Goal: Task Accomplishment & Management: Manage account settings

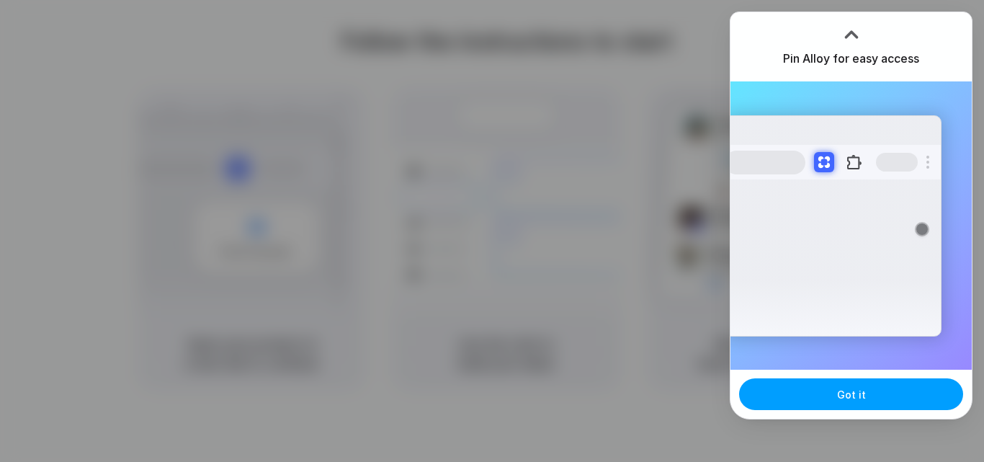
click at [863, 394] on span "Got it" at bounding box center [851, 394] width 29 height 15
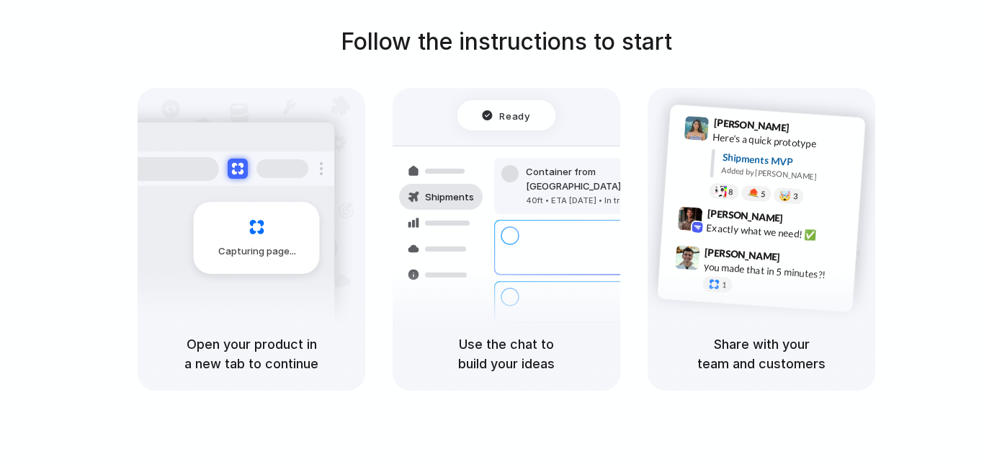
click at [912, 231] on div "Follow the instructions to start Capturing page Open your product in a new tab …" at bounding box center [506, 207] width 984 height 366
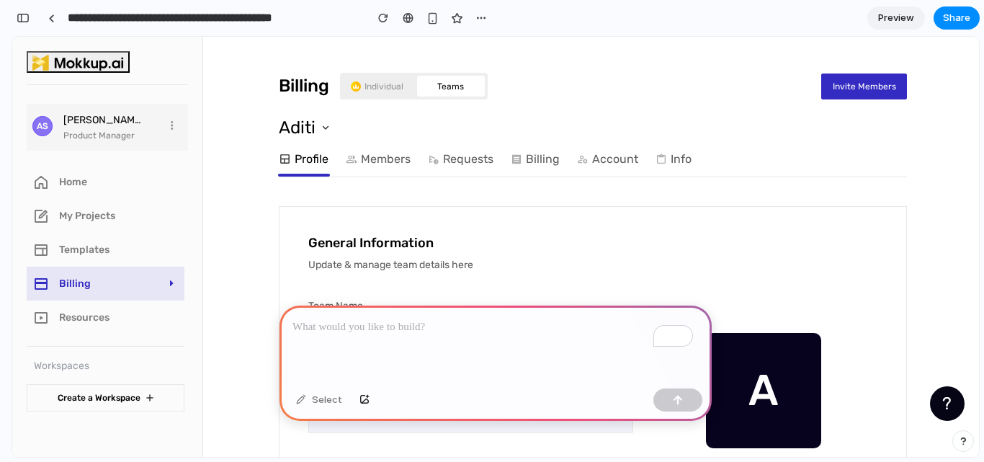
click at [461, 323] on p "To enrich screen reader interactions, please activate Accessibility in Grammarl…" at bounding box center [496, 326] width 406 height 17
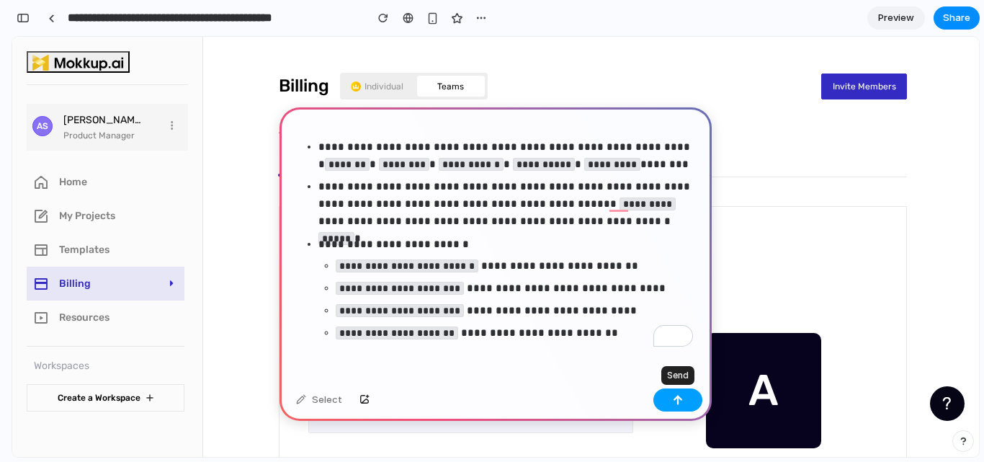
click at [690, 407] on button "button" at bounding box center [678, 399] width 49 height 23
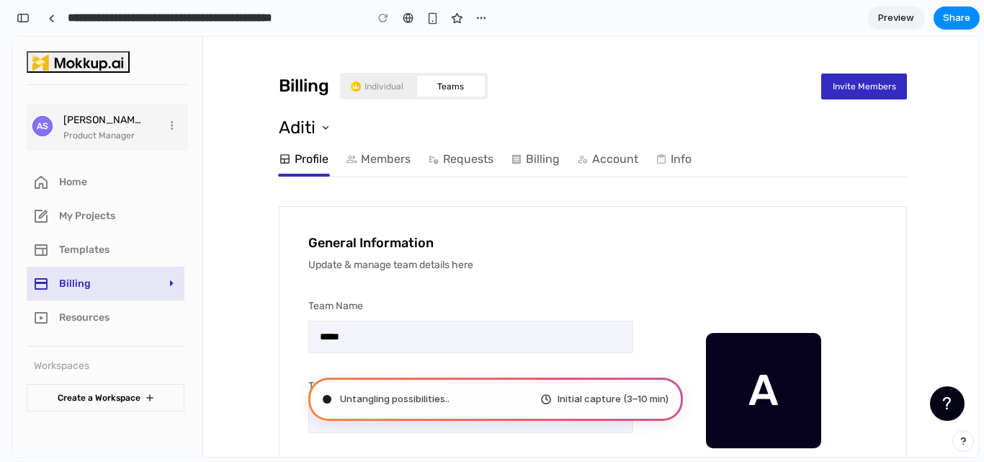
scroll to position [5470, 0]
type input "**********"
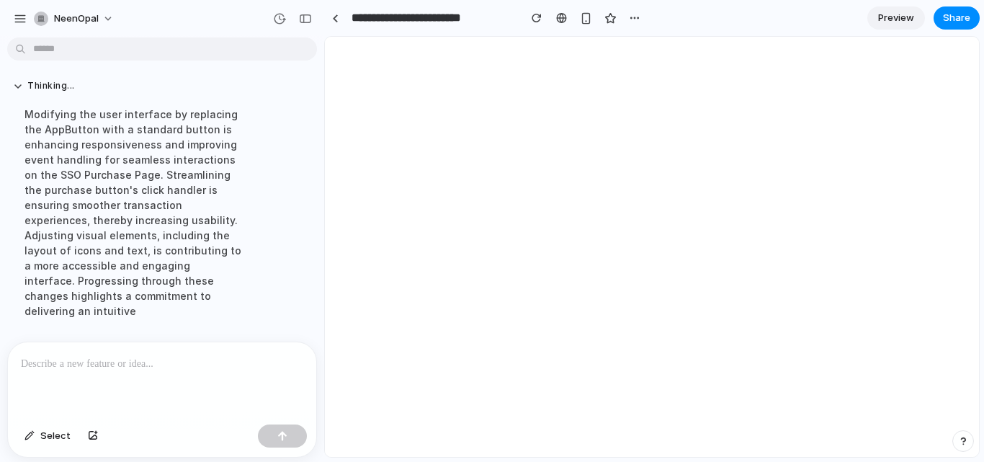
scroll to position [0, 0]
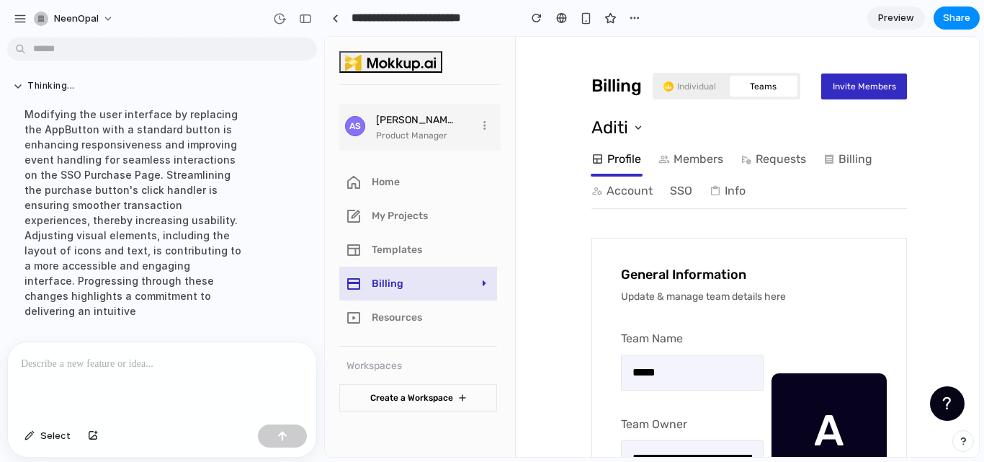
click at [166, 24] on div "NeenOpal" at bounding box center [162, 17] width 324 height 35
click at [330, 17] on link at bounding box center [335, 18] width 22 height 22
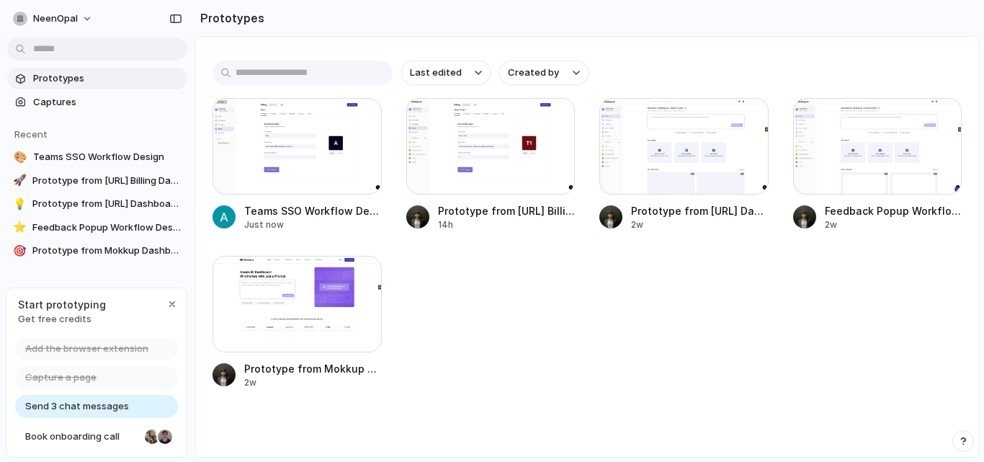
scroll to position [161, 0]
click at [325, 173] on div at bounding box center [297, 145] width 169 height 97
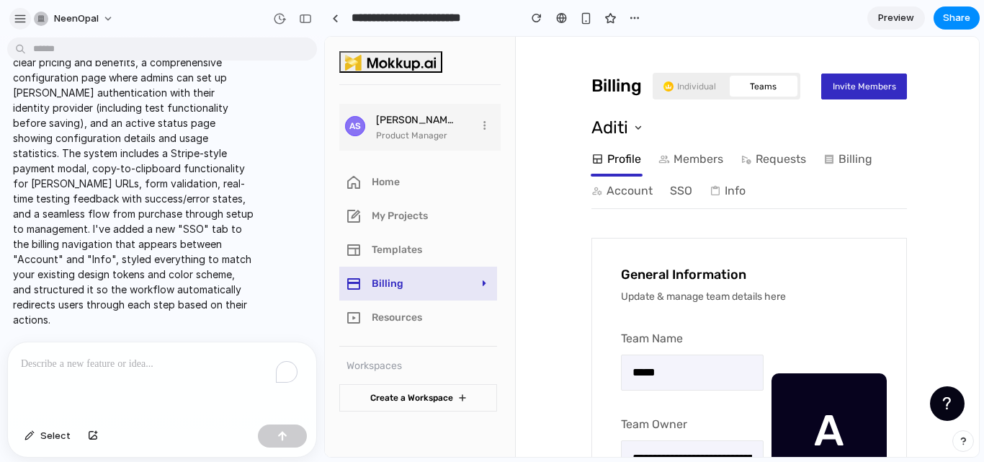
click at [19, 16] on div "button" at bounding box center [20, 18] width 13 height 13
click at [236, 18] on div "NeenOpal" at bounding box center [162, 17] width 324 height 35
click at [309, 12] on button "button" at bounding box center [305, 18] width 23 height 23
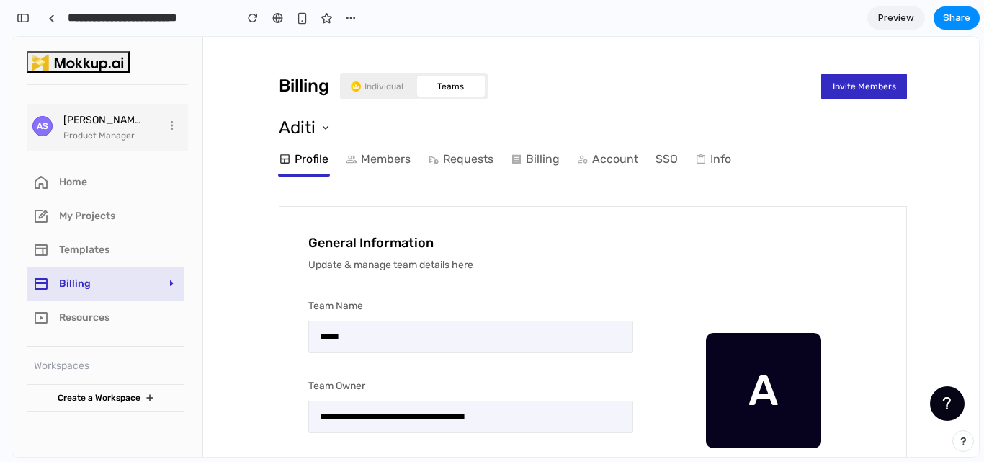
scroll to position [5280, 0]
click at [667, 166] on link "SSO" at bounding box center [667, 159] width 22 height 29
click at [656, 156] on link "SSO" at bounding box center [667, 159] width 22 height 29
click at [698, 163] on img at bounding box center [702, 160] width 15 height 14
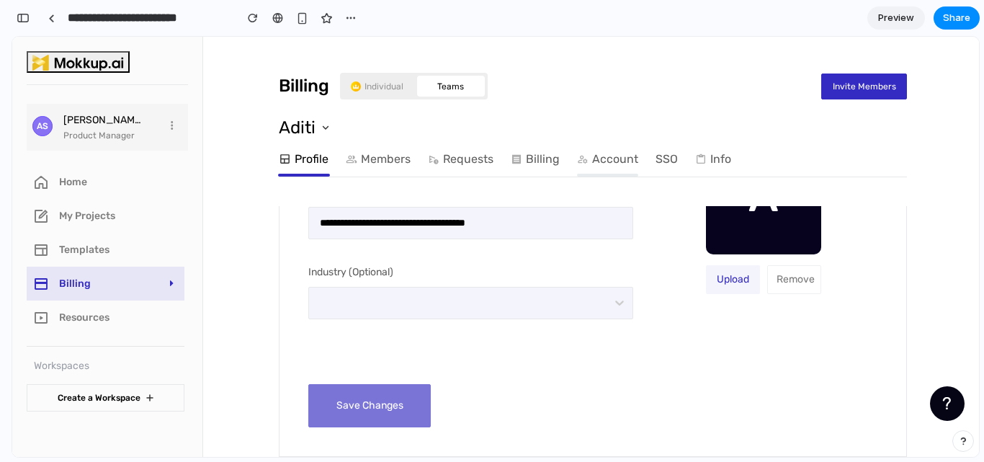
scroll to position [0, 0]
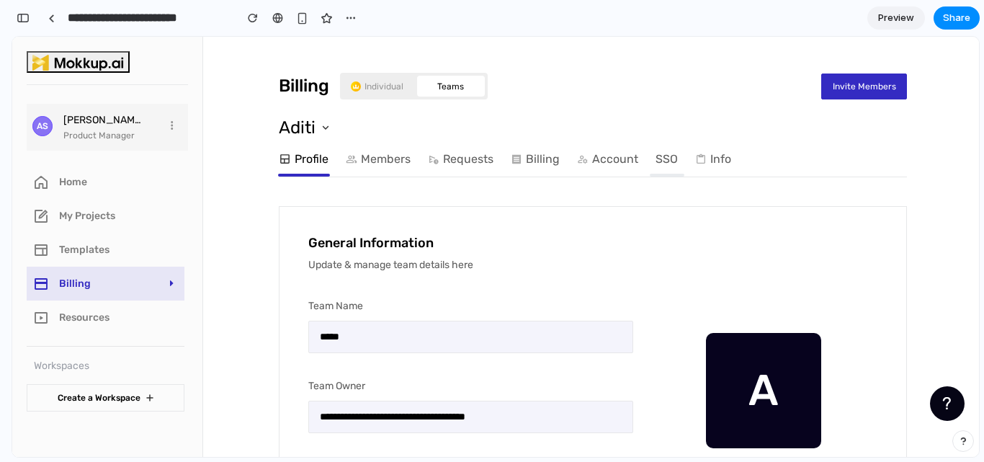
click at [661, 157] on link "SSO" at bounding box center [667, 159] width 22 height 29
click at [607, 150] on link "Account" at bounding box center [607, 159] width 61 height 29
click at [517, 153] on img at bounding box center [518, 160] width 15 height 14
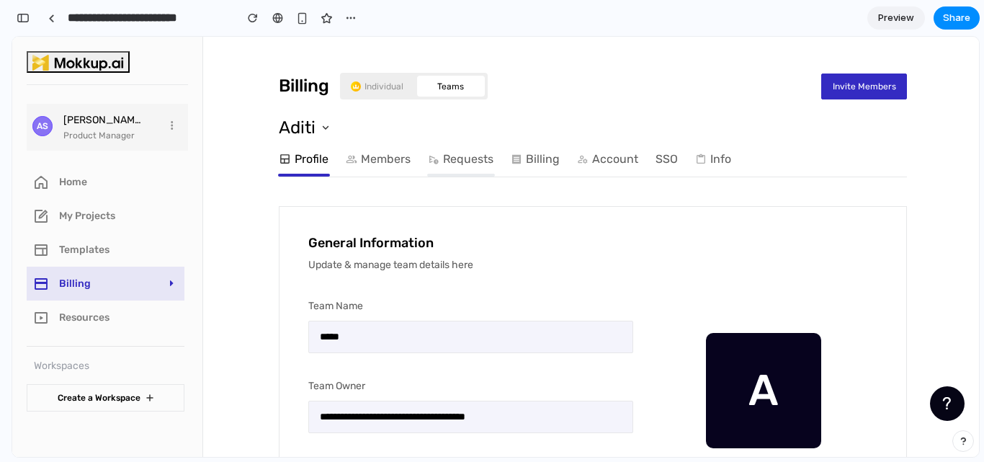
click at [432, 159] on img at bounding box center [435, 160] width 15 height 14
click at [372, 152] on link "Members" at bounding box center [378, 159] width 65 height 29
click at [666, 164] on link "SSO" at bounding box center [667, 159] width 22 height 29
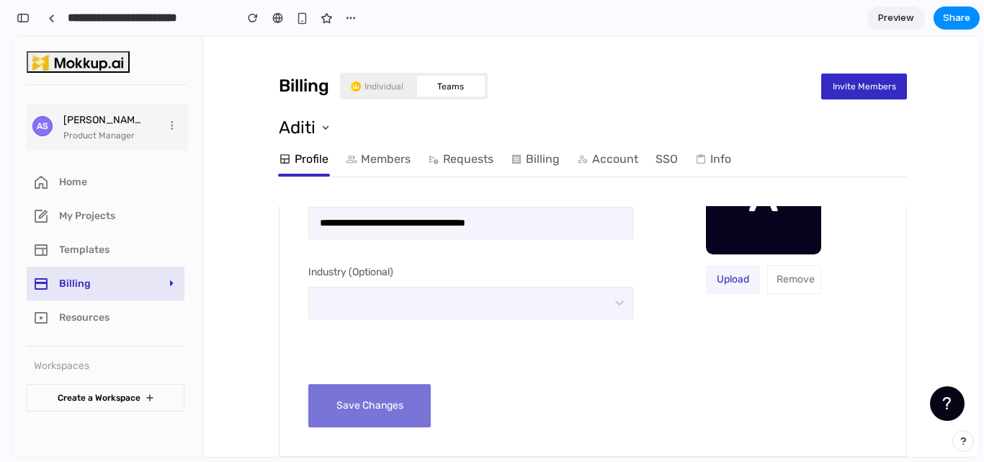
click at [378, 400] on div "**********" at bounding box center [592, 264] width 569 height 326
click at [664, 158] on link "SSO" at bounding box center [667, 159] width 22 height 29
click at [594, 165] on link "Account" at bounding box center [607, 159] width 61 height 29
click at [16, 19] on button "button" at bounding box center [23, 17] width 23 height 23
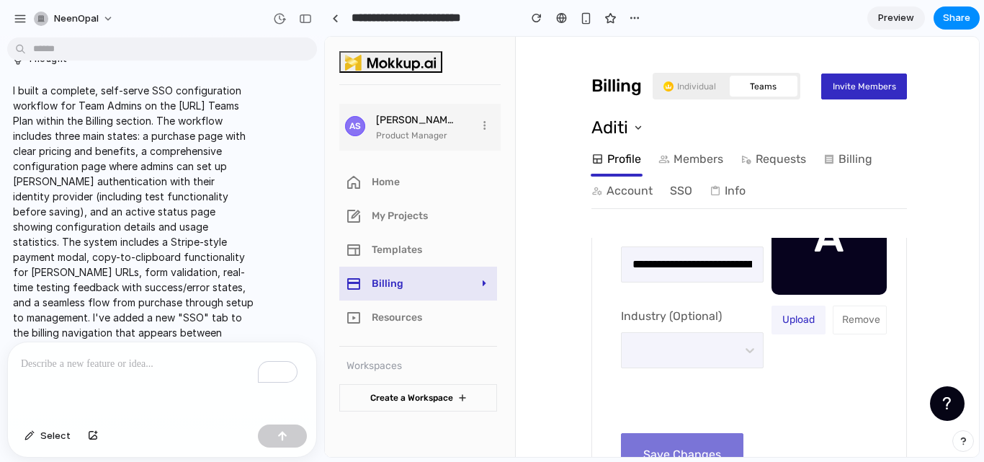
scroll to position [2451, 0]
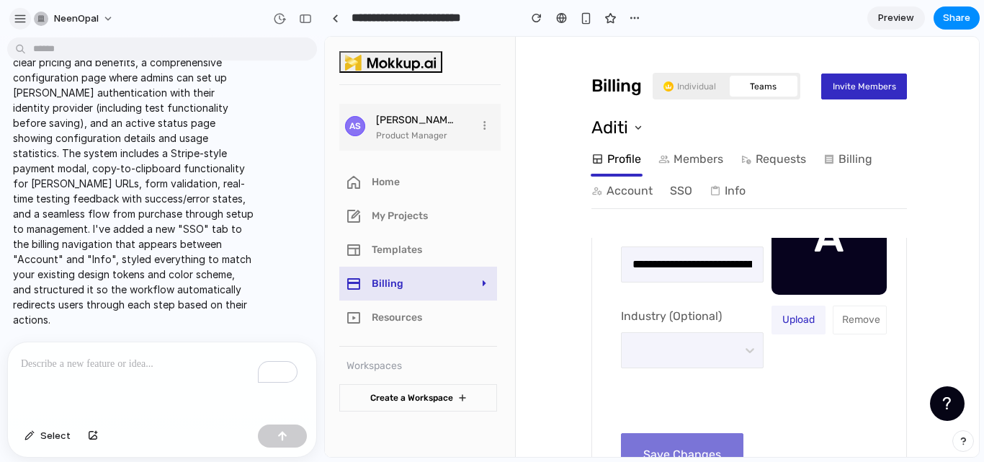
click at [22, 22] on div "button" at bounding box center [20, 18] width 13 height 13
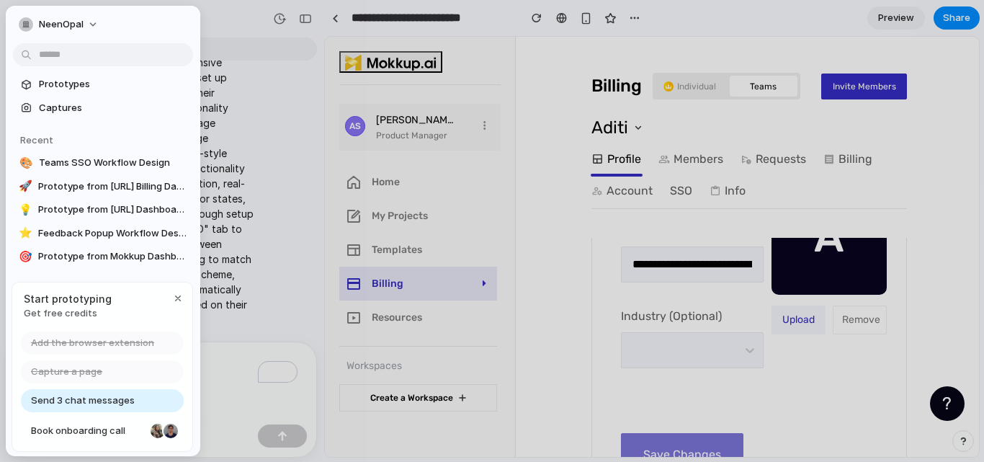
click at [248, 25] on div at bounding box center [492, 231] width 984 height 462
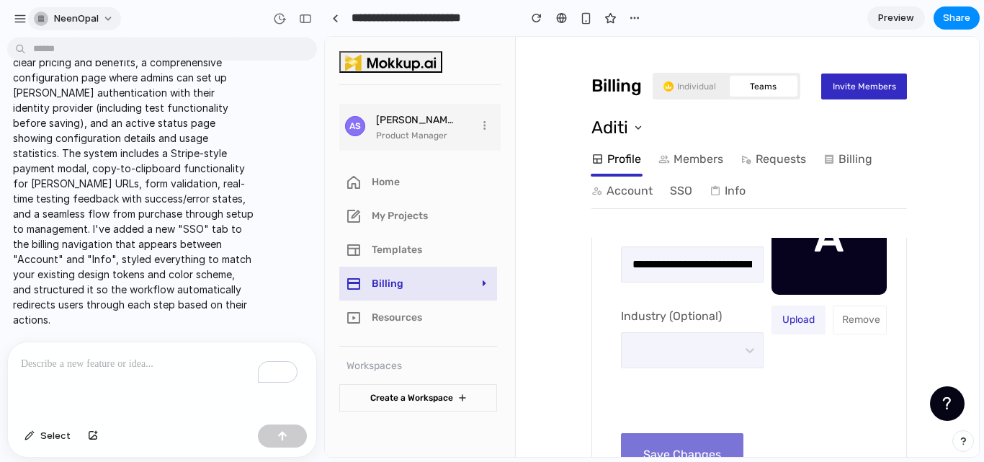
click at [102, 20] on button "NeenOpal" at bounding box center [74, 18] width 93 height 23
click at [304, 17] on div "button" at bounding box center [305, 19] width 13 height 10
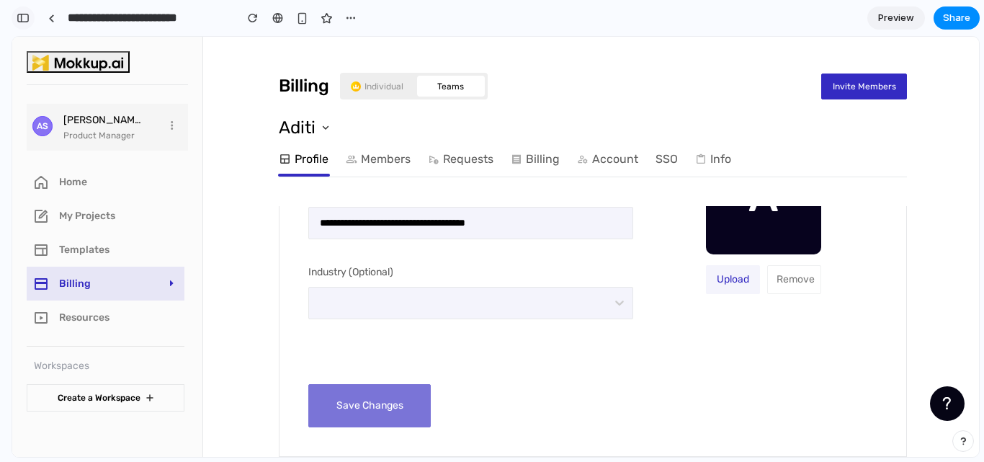
click at [25, 18] on div "button" at bounding box center [23, 18] width 13 height 10
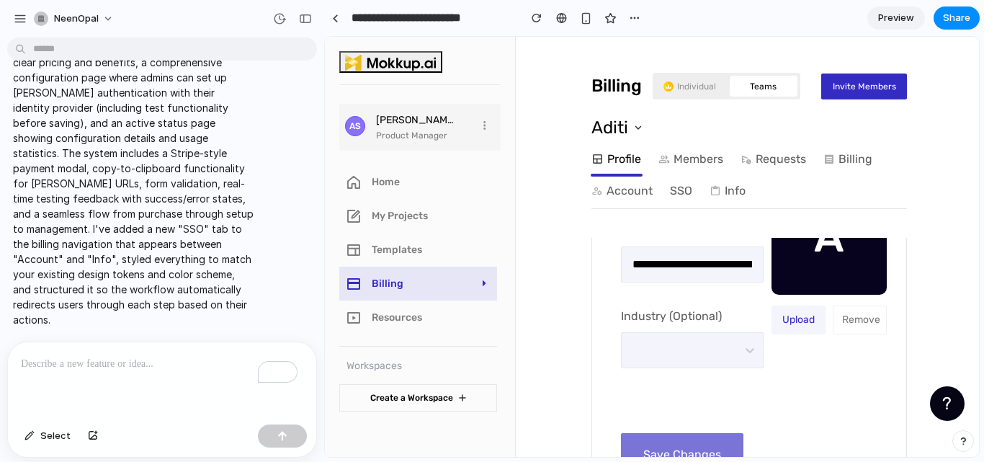
scroll to position [2392, 0]
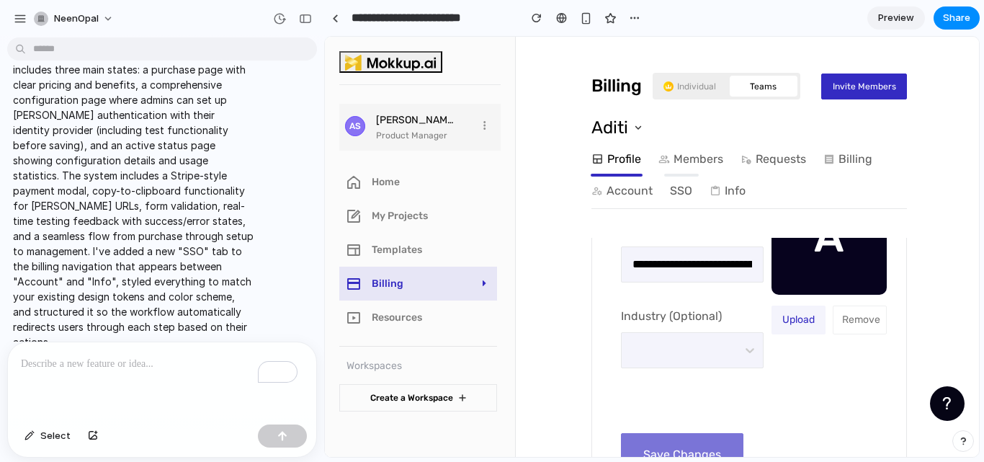
click at [672, 195] on link "SSO" at bounding box center [681, 191] width 22 height 29
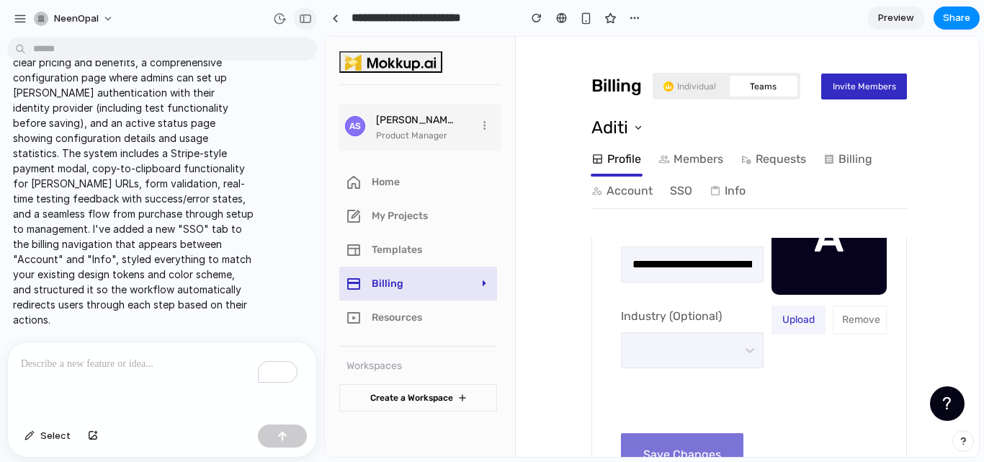
click at [316, 22] on button "button" at bounding box center [305, 18] width 23 height 23
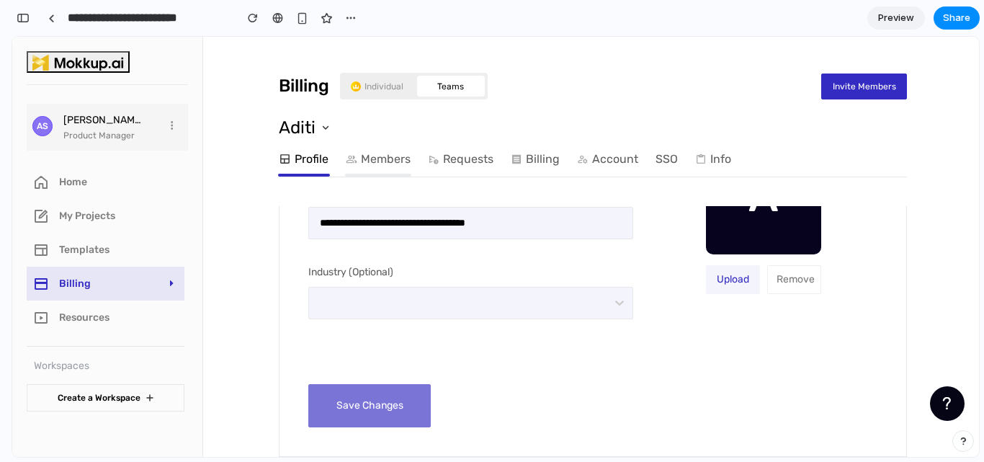
click at [392, 151] on link "Members" at bounding box center [378, 159] width 65 height 29
click at [664, 162] on link "SSO" at bounding box center [667, 159] width 22 height 29
click at [713, 162] on link "Info" at bounding box center [713, 159] width 36 height 29
click at [614, 161] on link "Account" at bounding box center [607, 159] width 61 height 29
click at [543, 164] on link "Billing" at bounding box center [535, 159] width 49 height 29
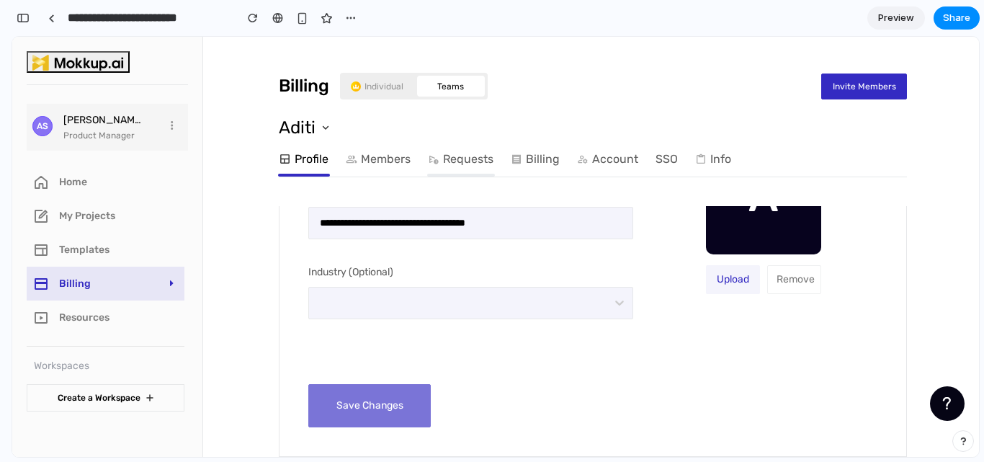
click at [458, 163] on link "Requests" at bounding box center [461, 159] width 66 height 29
click at [120, 249] on li "Templates" at bounding box center [106, 250] width 158 height 34
click at [672, 159] on link "SSO" at bounding box center [667, 159] width 22 height 29
click at [388, 88] on link "Individual" at bounding box center [377, 86] width 68 height 21
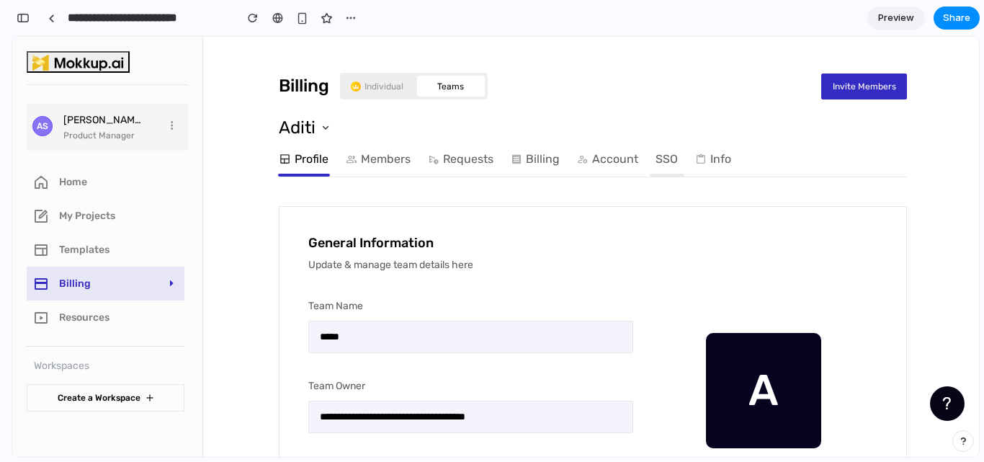
click at [665, 159] on link "SSO" at bounding box center [667, 159] width 22 height 29
click at [27, 23] on button "button" at bounding box center [23, 17] width 23 height 23
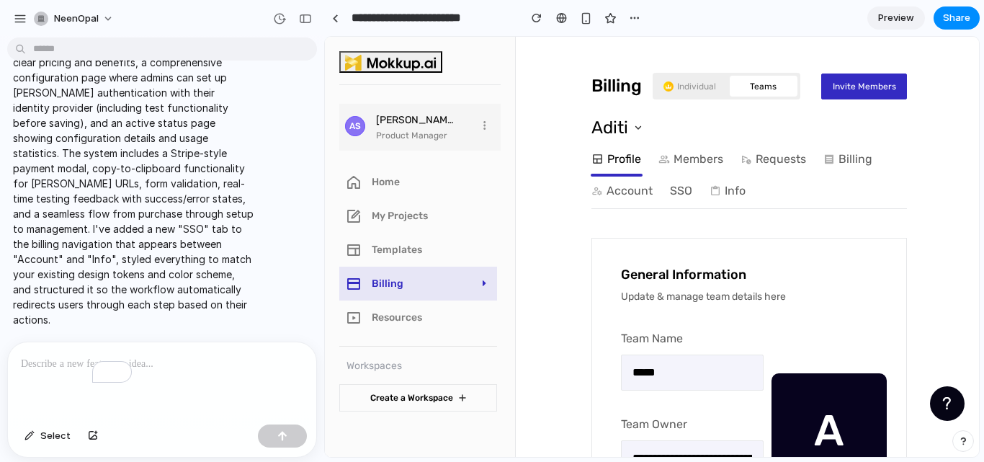
scroll to position [2451, 0]
click at [197, 362] on p "To enrich screen reader interactions, please activate Accessibility in Grammarl…" at bounding box center [162, 363] width 282 height 17
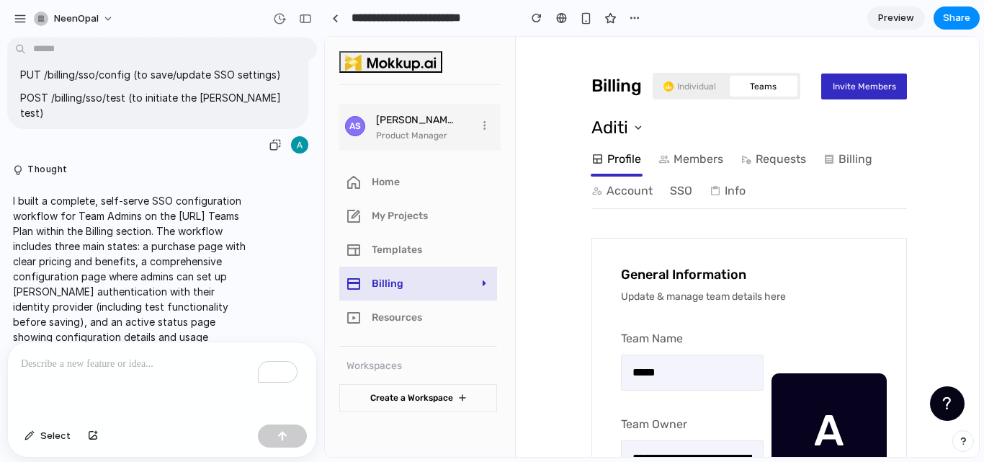
scroll to position [2215, 0]
click at [233, 60] on p "GET /billing/sso/config (to retrieve current SSO settings)" at bounding box center [157, 52] width 275 height 15
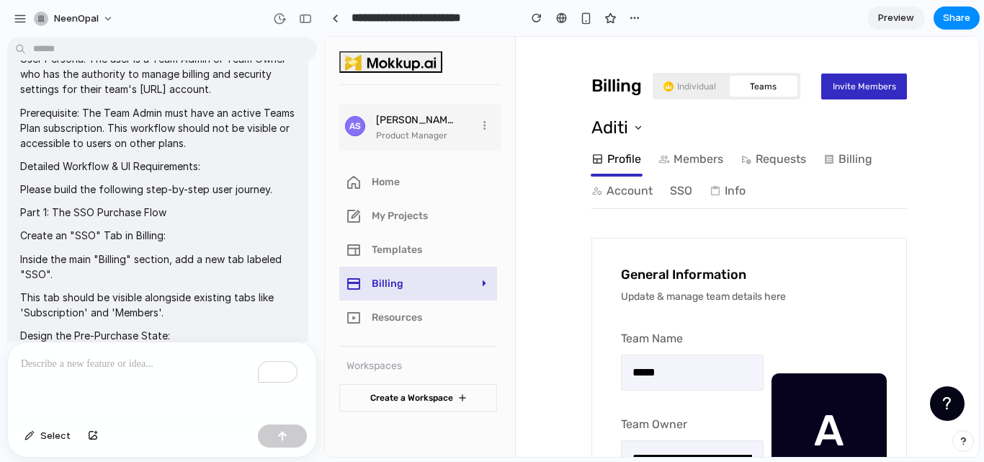
scroll to position [0, 0]
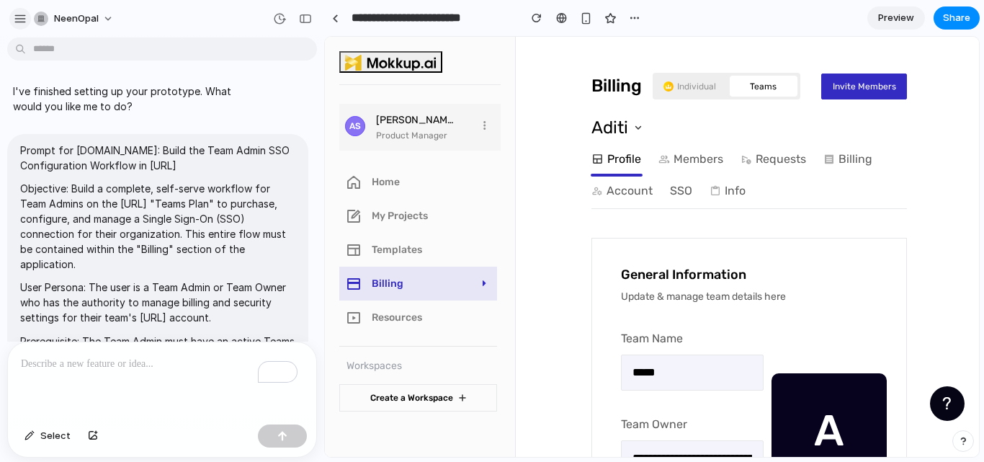
click at [19, 20] on div "button" at bounding box center [20, 18] width 13 height 13
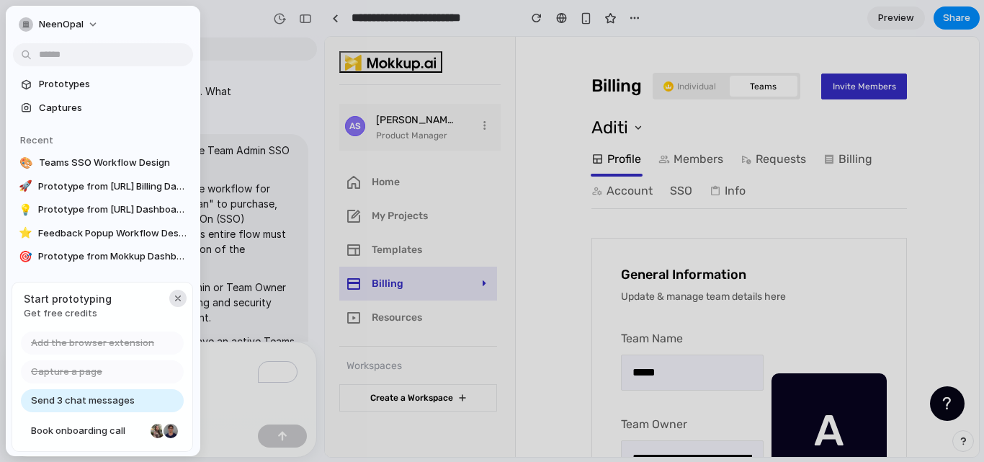
click at [175, 301] on div "button" at bounding box center [178, 299] width 12 height 12
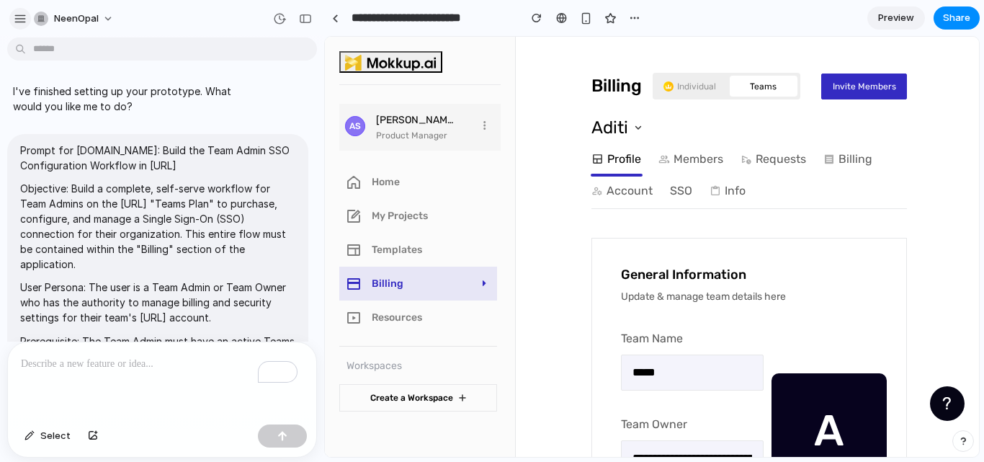
click at [24, 12] on div "button" at bounding box center [20, 18] width 13 height 13
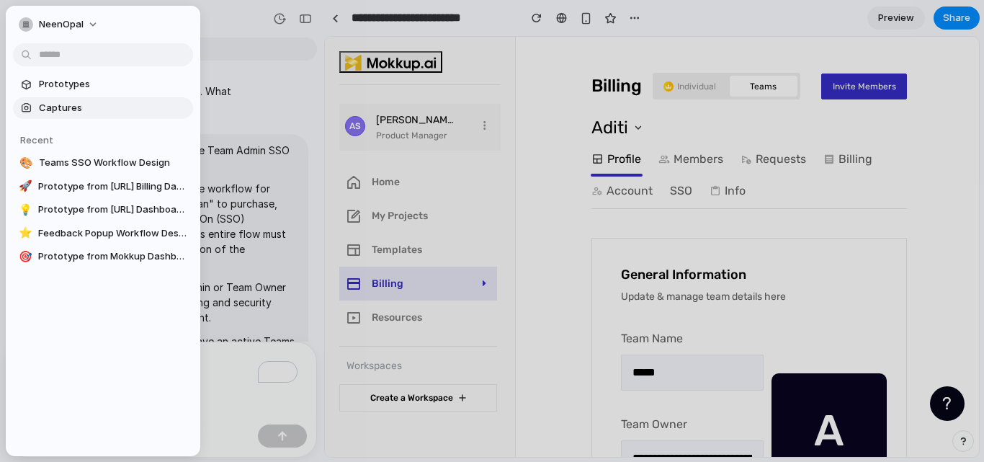
click at [76, 106] on span "Captures" at bounding box center [113, 108] width 148 height 14
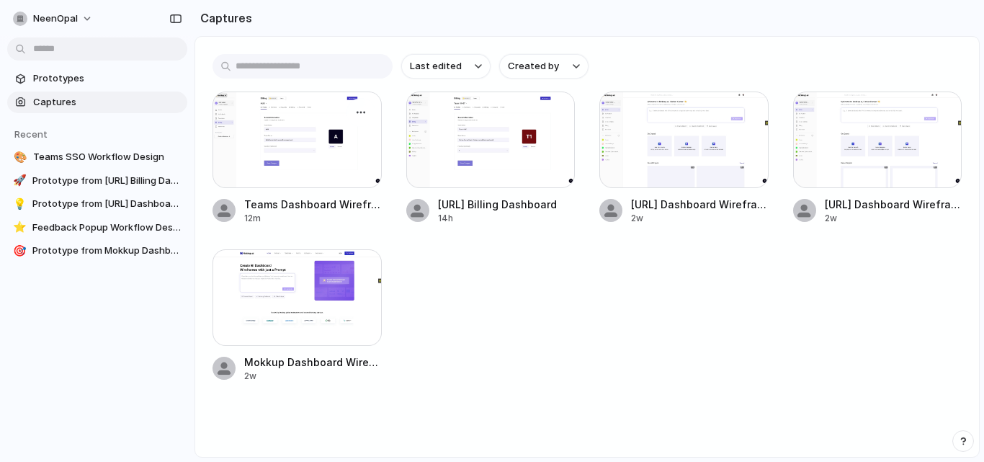
click at [327, 159] on div at bounding box center [297, 140] width 169 height 97
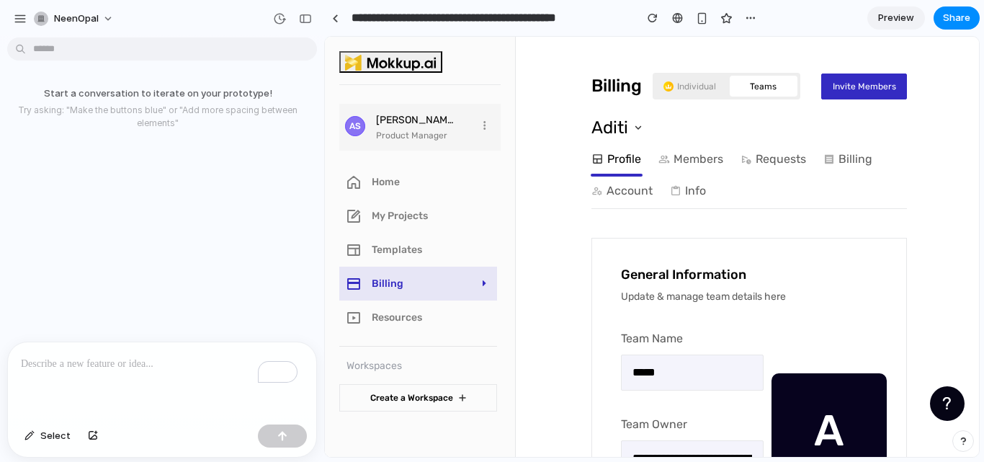
click at [161, 367] on div "To enrich screen reader interactions, please activate Accessibility in Grammarl…" at bounding box center [162, 380] width 308 height 76
click at [94, 362] on p "To enrich screen reader interactions, please activate Accessibility in Grammarl…" at bounding box center [162, 363] width 282 height 17
click at [171, 355] on p "To enrich screen reader interactions, please activate Accessibility in Grammarl…" at bounding box center [162, 363] width 282 height 17
click at [94, 355] on p "To enrich screen reader interactions, please activate Accessibility in Grammarl…" at bounding box center [162, 363] width 282 height 17
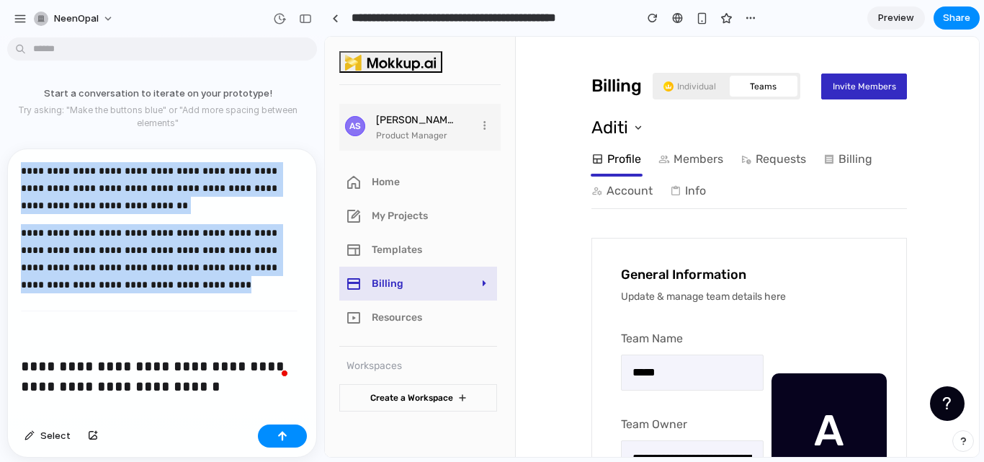
drag, startPoint x: 225, startPoint y: 293, endPoint x: 0, endPoint y: 156, distance: 263.2
click at [0, 156] on div "**********" at bounding box center [158, 302] width 316 height 309
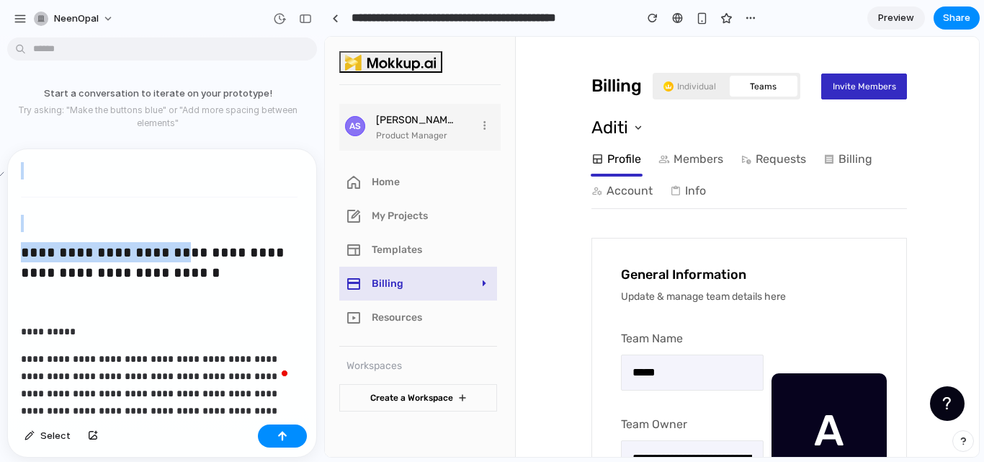
drag, startPoint x: 169, startPoint y: 251, endPoint x: 12, endPoint y: 146, distance: 188.5
click at [12, 149] on div "**********" at bounding box center [159, 283] width 303 height 269
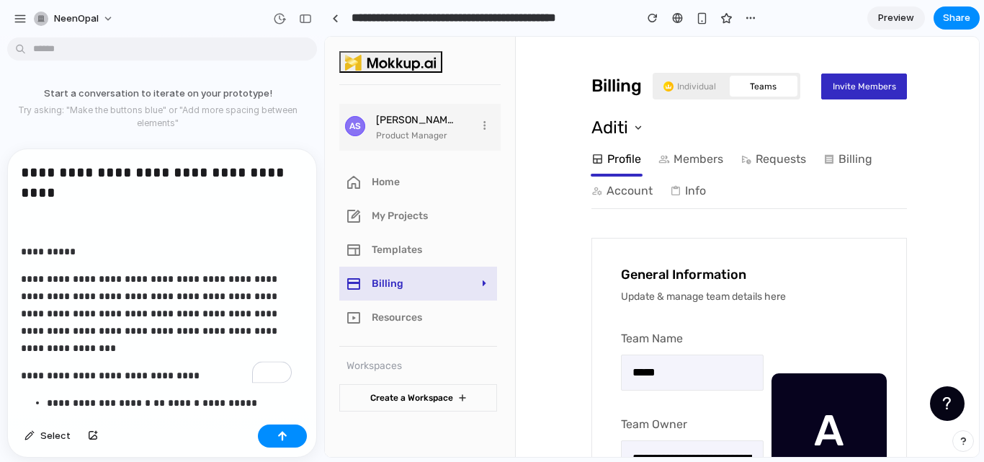
click at [50, 217] on p "To enrich screen reader interactions, please activate Accessibility in Grammarl…" at bounding box center [159, 223] width 277 height 17
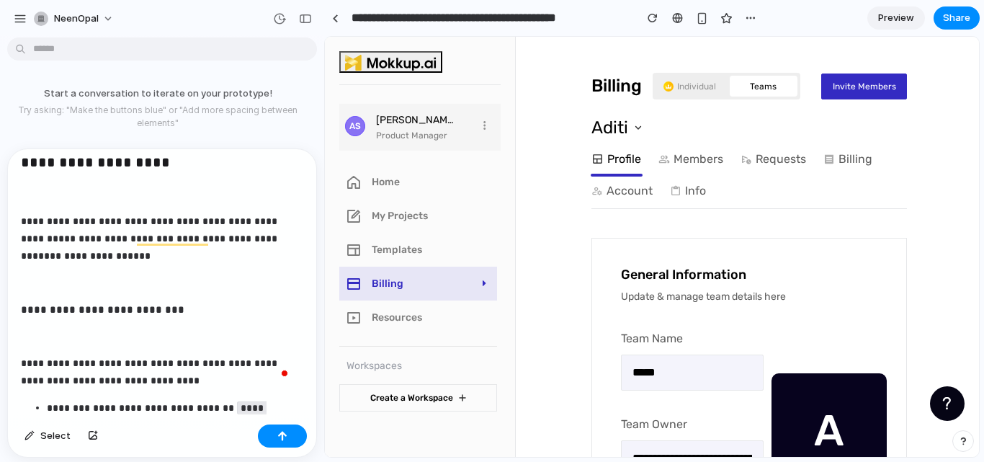
scroll to position [334, 0]
click at [281, 437] on div "button" at bounding box center [282, 436] width 10 height 10
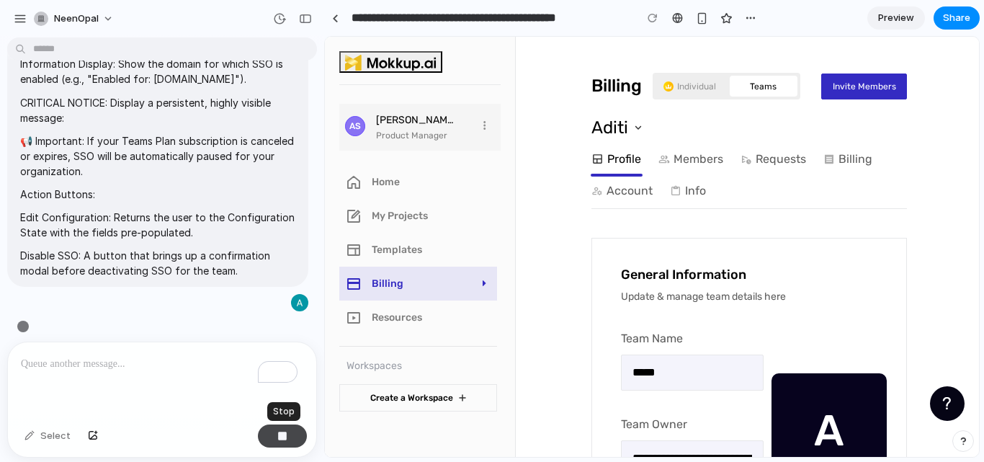
type input "**********"
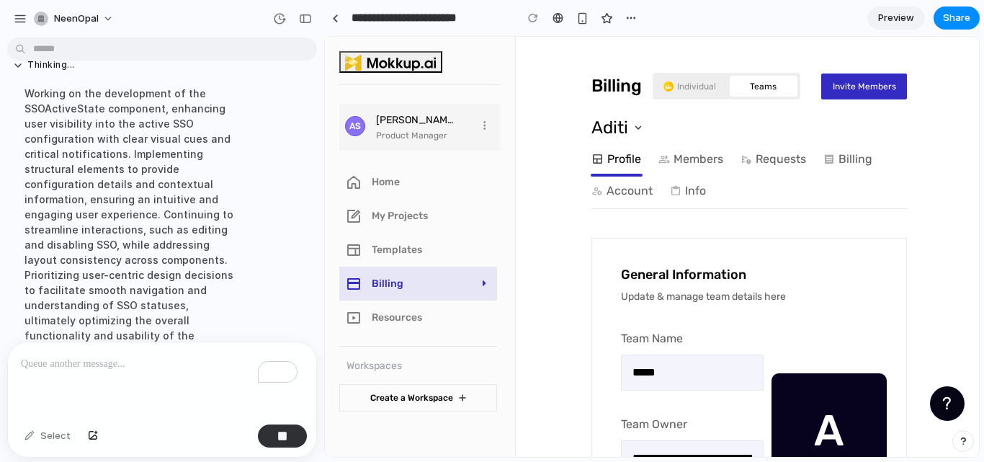
scroll to position [2068, 0]
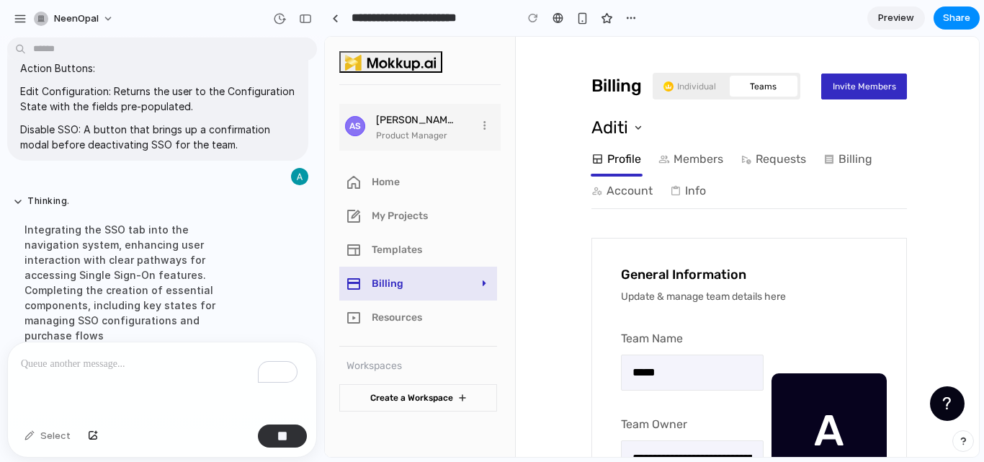
click at [741, 285] on div "General Information Update & manage team details here" at bounding box center [749, 296] width 257 height 59
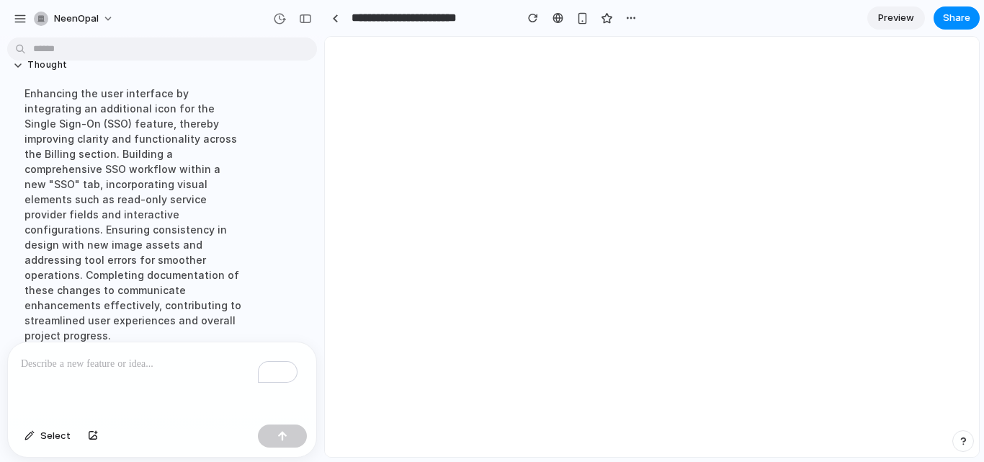
scroll to position [0, 0]
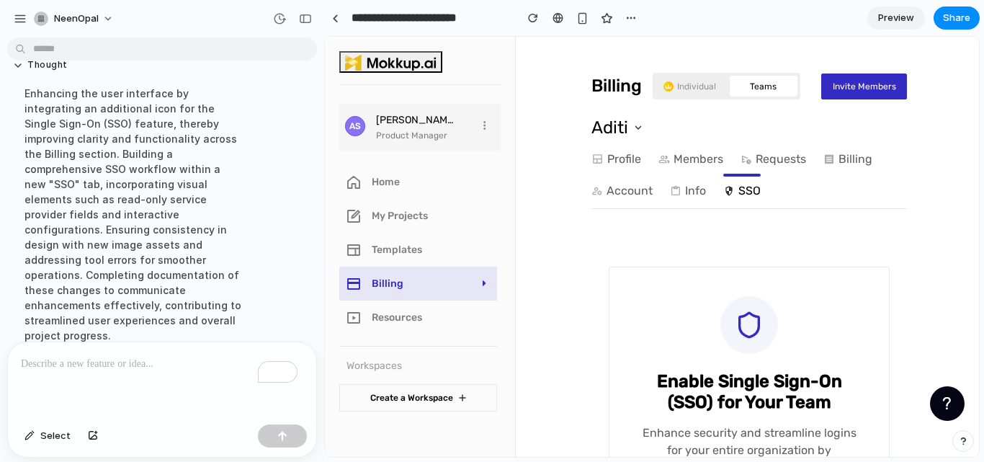
click at [736, 214] on div "Billing Individual Teams Invite Members Aditi Profile Members Requests Billing …" at bounding box center [750, 137] width 316 height 201
click at [308, 22] on div "button" at bounding box center [305, 19] width 13 height 10
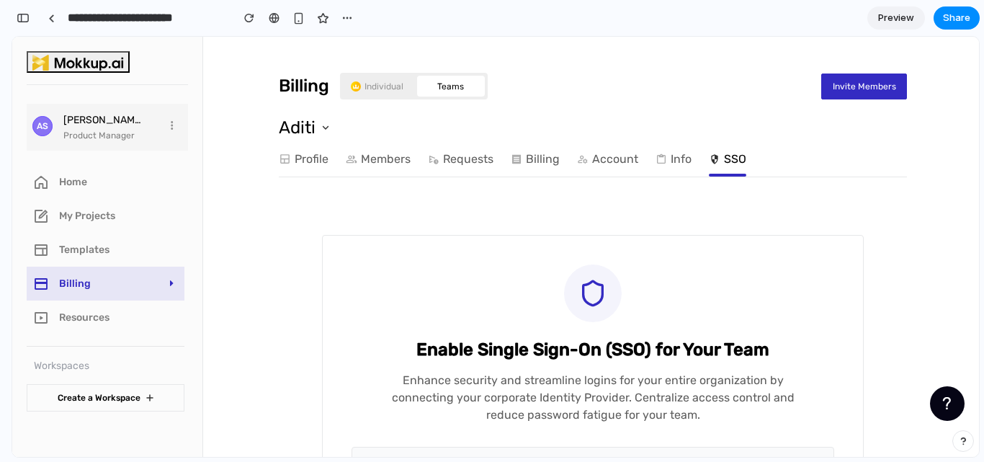
scroll to position [4431, 0]
click at [724, 159] on link "SSO" at bounding box center [727, 159] width 37 height 29
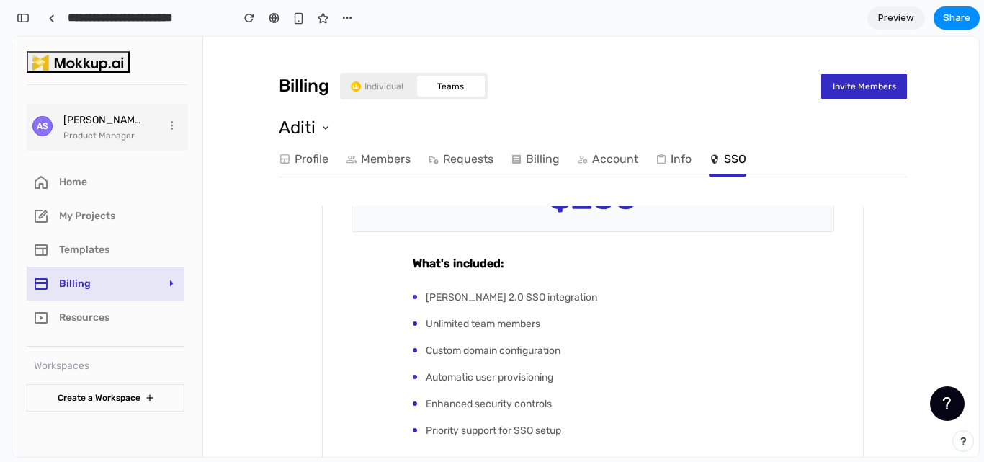
scroll to position [445, 0]
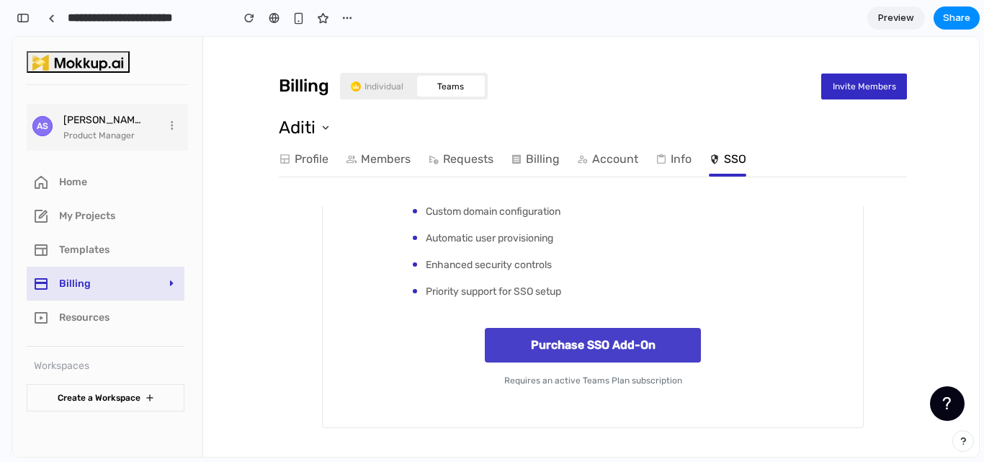
click at [571, 347] on button "Purchase SSO Add-On" at bounding box center [593, 345] width 216 height 35
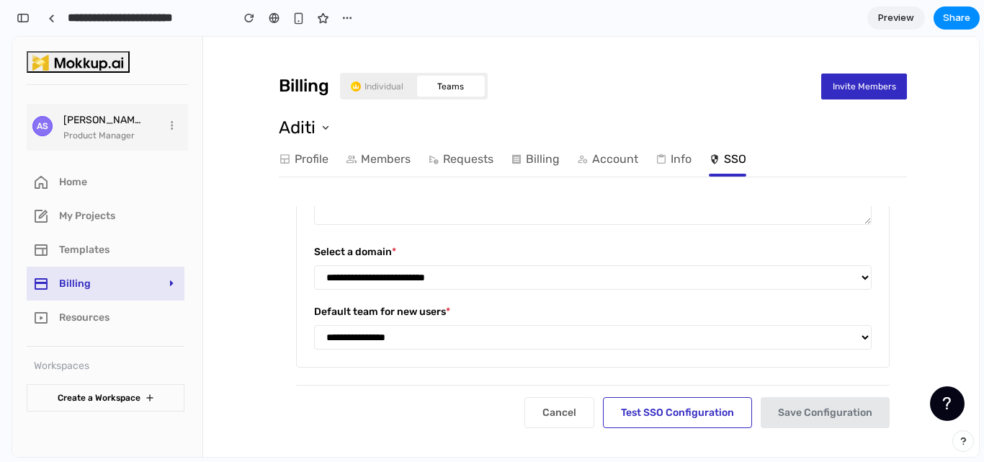
scroll to position [525, 0]
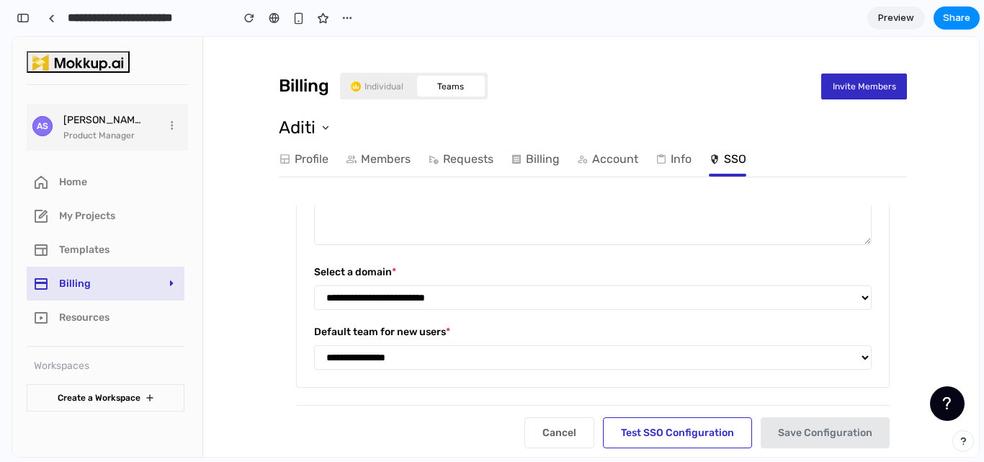
click at [430, 368] on select "**********" at bounding box center [593, 357] width 558 height 24
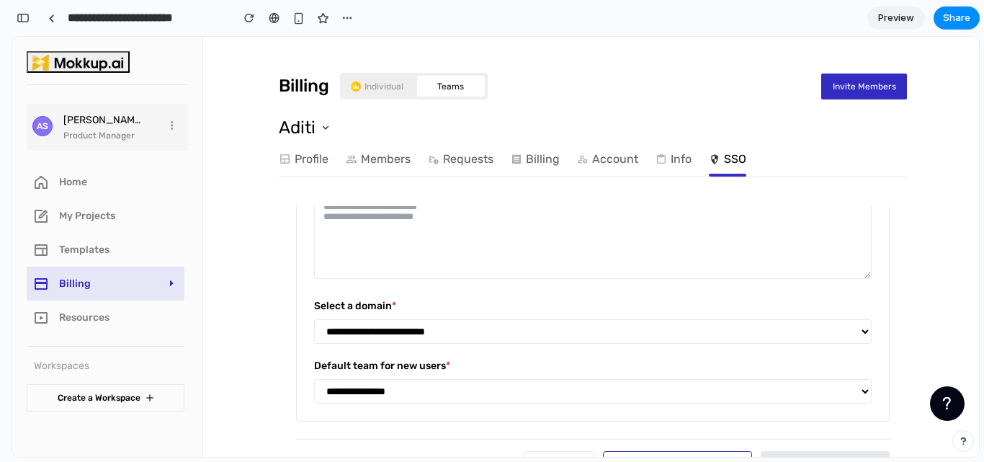
scroll to position [553, 0]
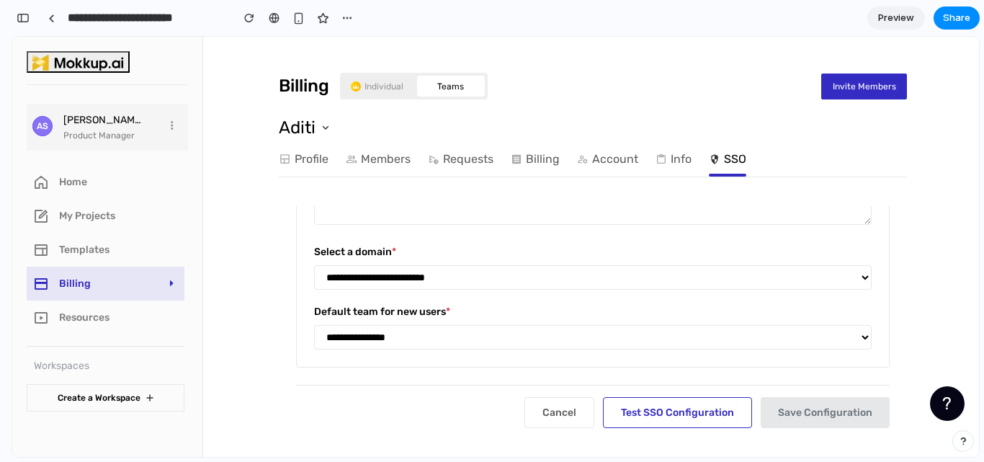
click at [669, 411] on button "Test SSO Configuration" at bounding box center [677, 412] width 149 height 31
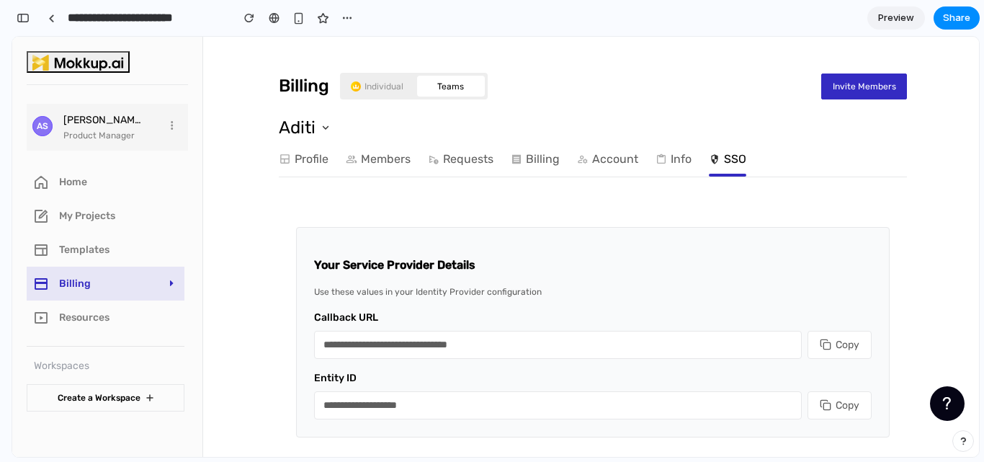
scroll to position [73, 0]
click at [679, 154] on link "Info" at bounding box center [674, 159] width 36 height 29
click at [719, 158] on img at bounding box center [716, 160] width 15 height 14
click at [298, 148] on link "Profile" at bounding box center [304, 159] width 50 height 29
click at [371, 166] on link "Members" at bounding box center [378, 159] width 65 height 29
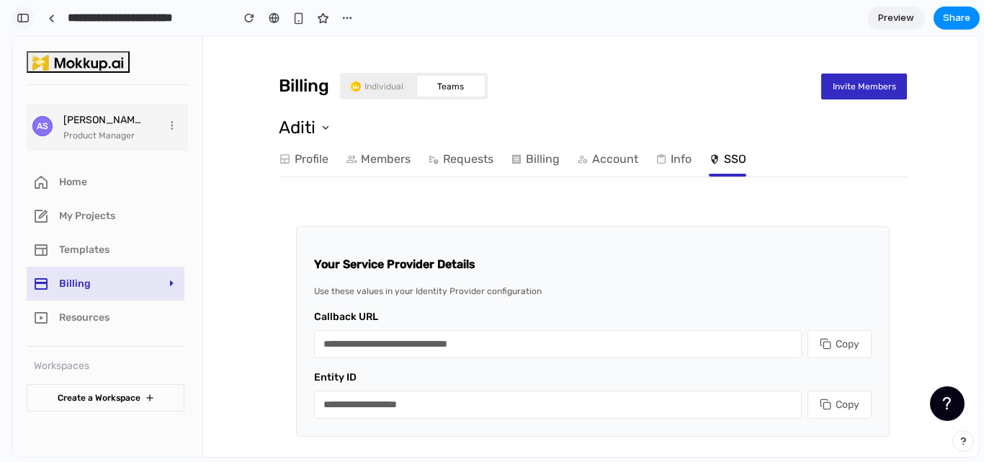
click at [22, 14] on div "button" at bounding box center [23, 18] width 13 height 10
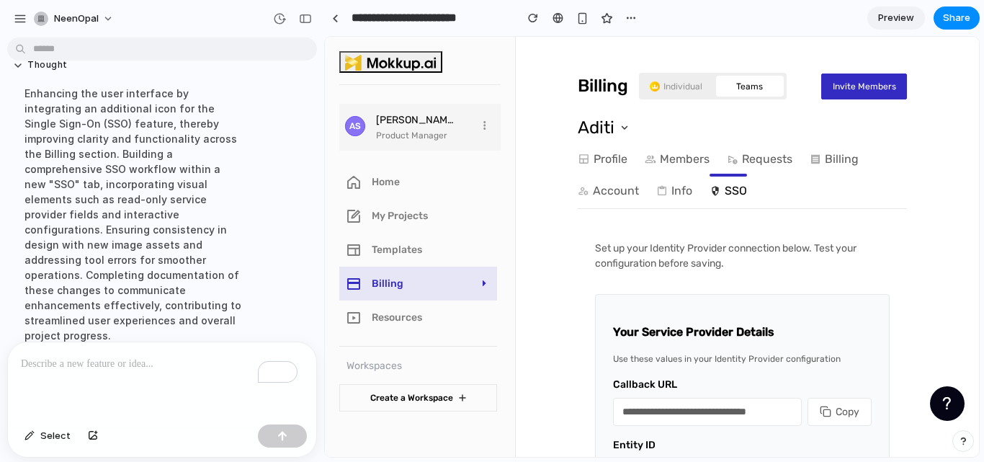
click at [22, 14] on div "button" at bounding box center [20, 18] width 13 height 13
click at [244, 86] on div "Enhancing the user interface by integrating an additional icon for the Single S…" at bounding box center [133, 214] width 241 height 275
click at [19, 20] on div "button" at bounding box center [20, 18] width 13 height 13
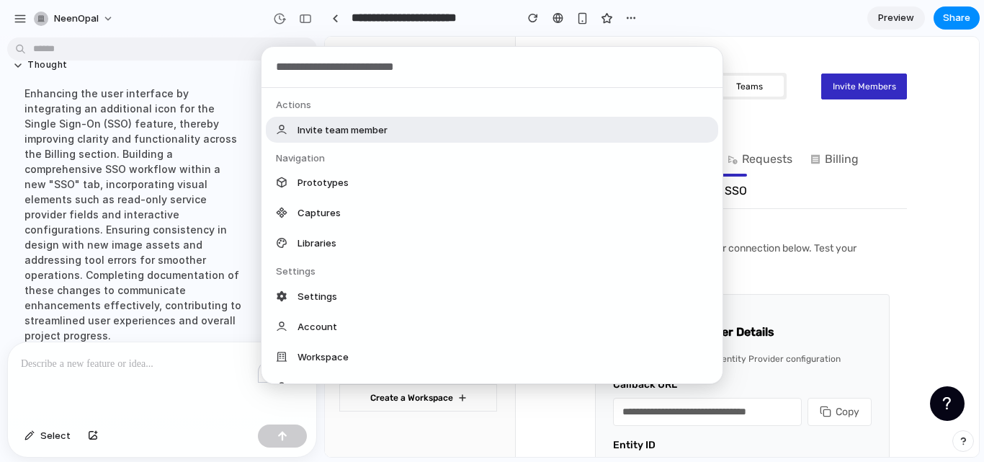
click at [208, 47] on body "NeenOpal Build the Mokkup.ai SSO Add-On Workflow Objective: Build a complete, m…" at bounding box center [492, 231] width 984 height 462
click at [219, 32] on div "Actions Invite team member Navigation Prototypes Captures Libraries Settings Se…" at bounding box center [492, 231] width 984 height 462
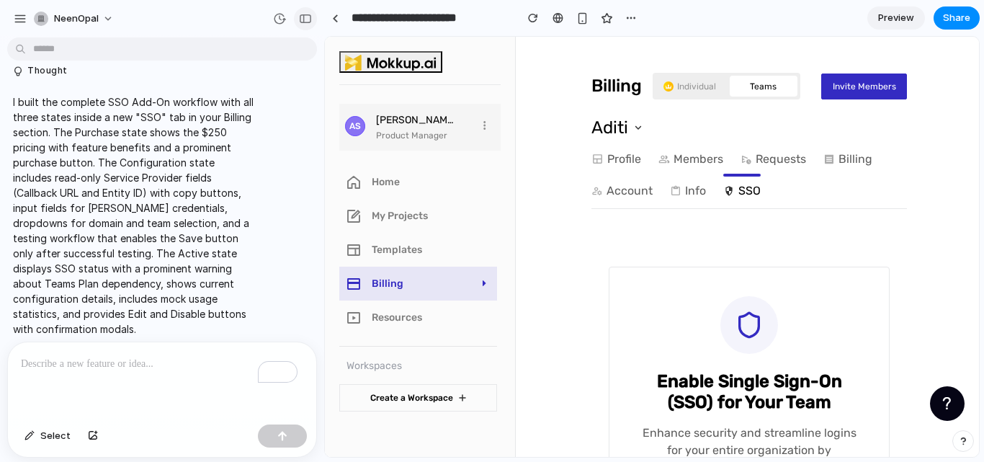
click at [304, 10] on button "button" at bounding box center [305, 18] width 23 height 23
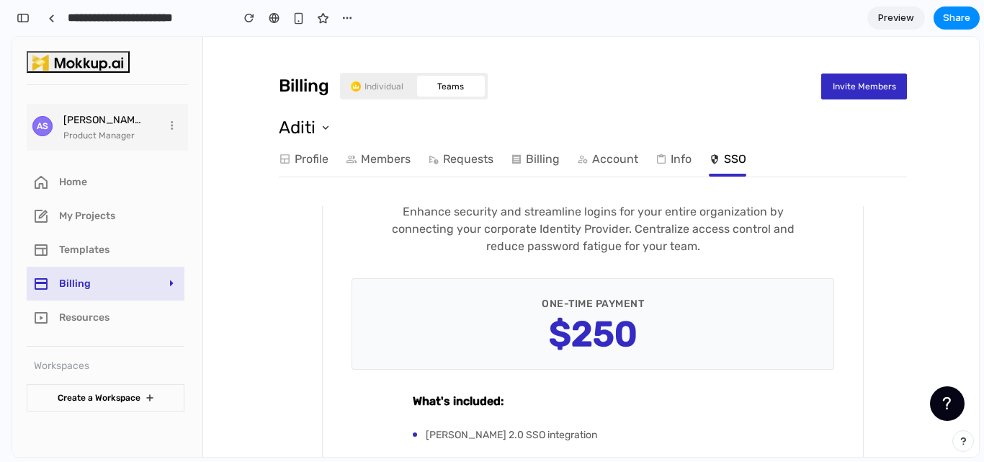
scroll to position [162, 0]
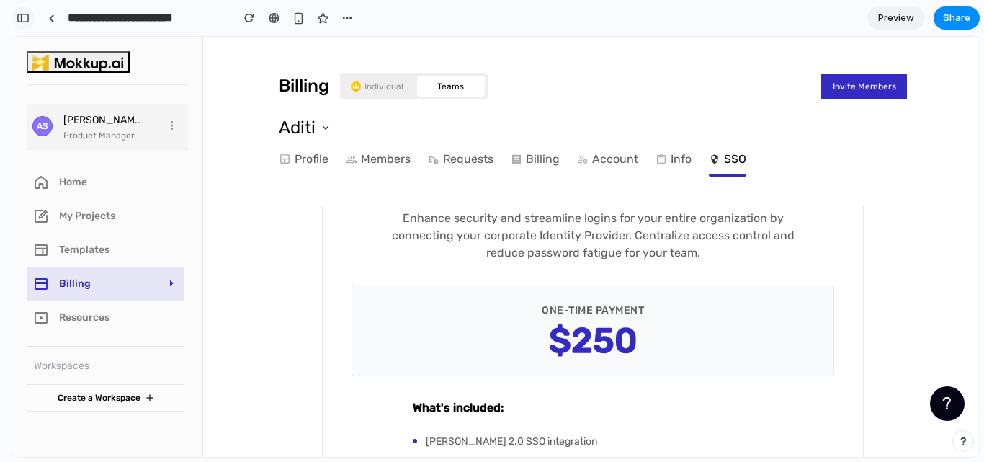
click at [22, 19] on div "button" at bounding box center [23, 18] width 13 height 10
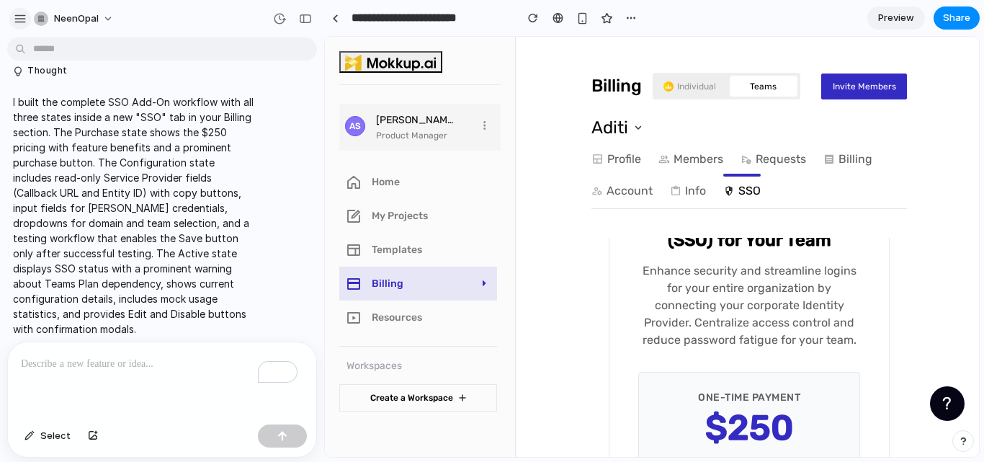
click at [12, 14] on button "button" at bounding box center [20, 19] width 22 height 22
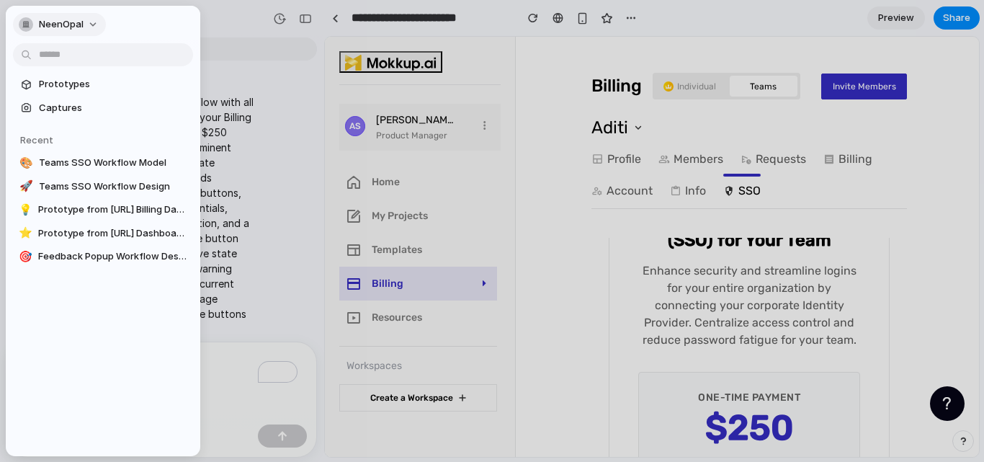
click at [32, 30] on div "NeenOpal" at bounding box center [51, 24] width 65 height 14
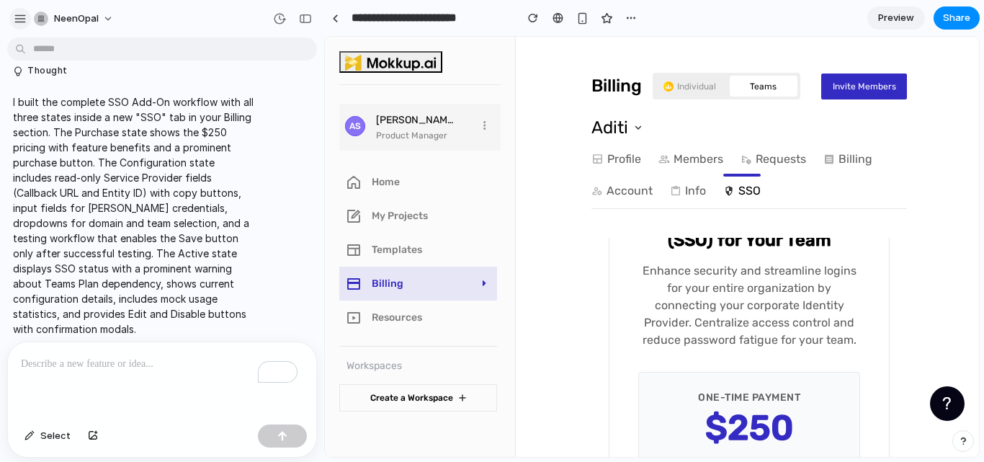
click at [17, 17] on div "button" at bounding box center [20, 18] width 13 height 13
click at [305, 28] on button "button" at bounding box center [305, 18] width 23 height 23
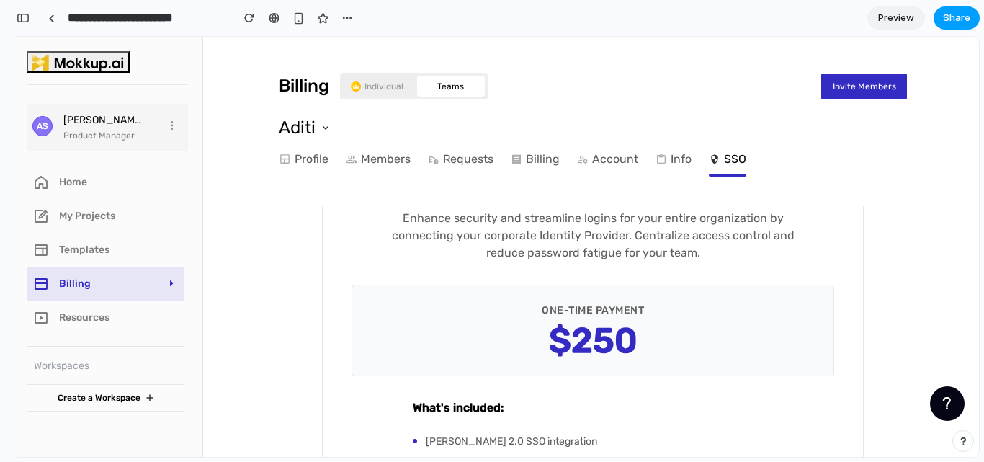
click at [953, 20] on span "Share" at bounding box center [956, 18] width 27 height 14
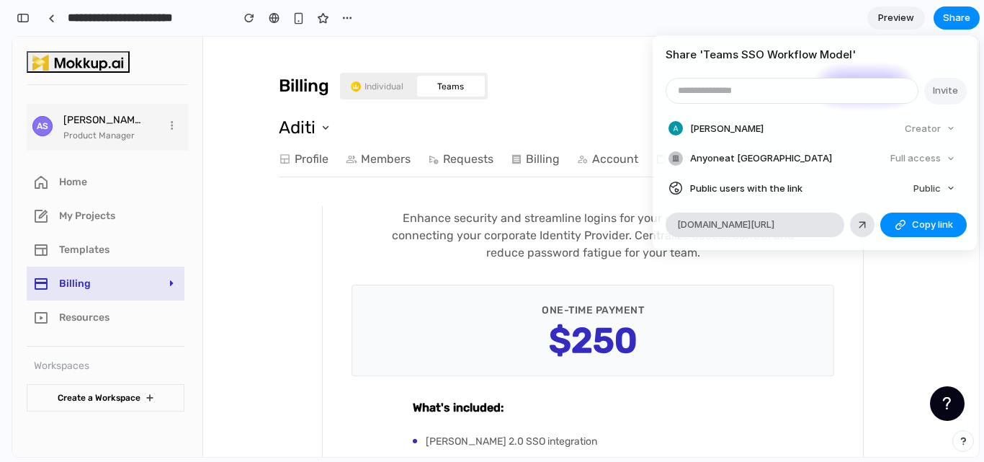
click at [824, 81] on input "email" at bounding box center [792, 91] width 251 height 24
type input "*"
click at [924, 235] on button "Copy link" at bounding box center [924, 225] width 86 height 24
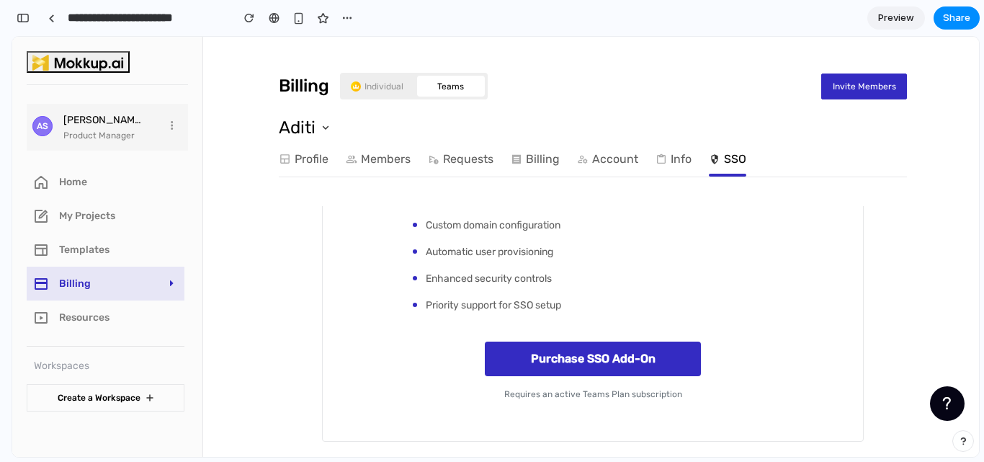
scroll to position [445, 0]
